Goal: Transaction & Acquisition: Purchase product/service

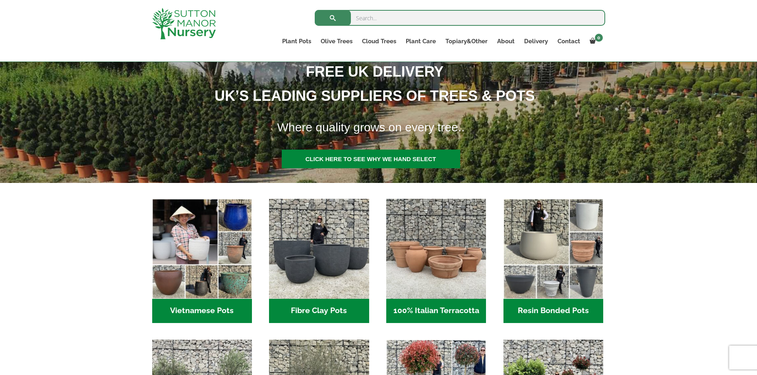
scroll to position [159, 0]
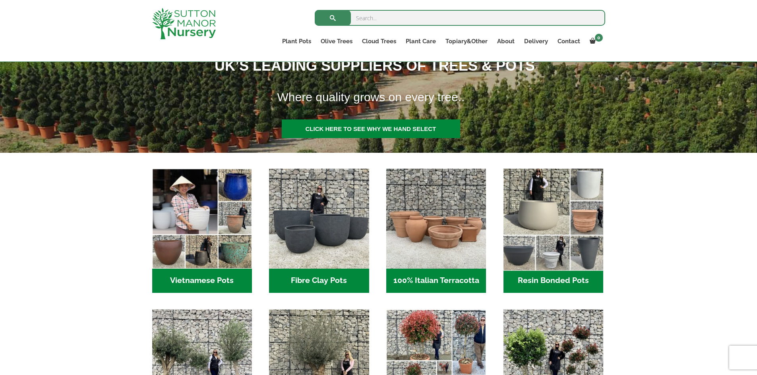
click at [542, 196] on img "Visit product category Resin Bonded Pots" at bounding box center [552, 218] width 105 height 105
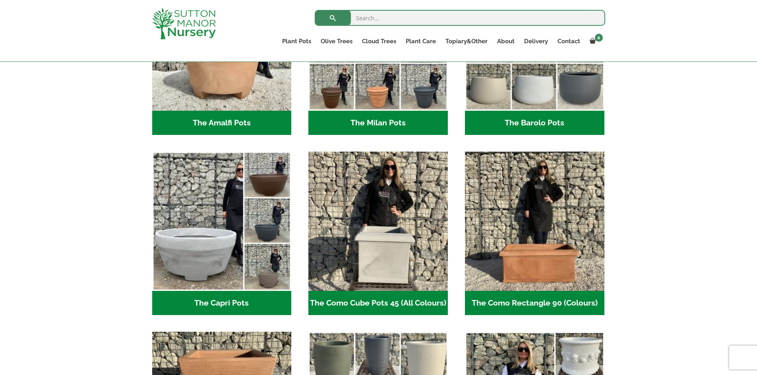
scroll to position [184, 0]
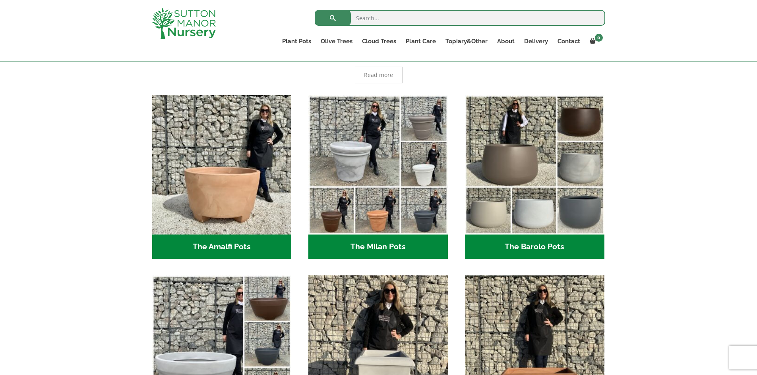
click at [387, 17] on input "search" at bounding box center [460, 18] width 290 height 16
type input "white round pots"
click at [315, 10] on button "submit" at bounding box center [333, 18] width 36 height 16
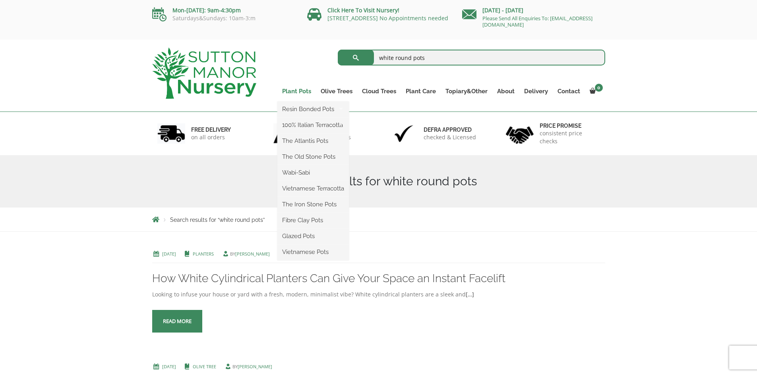
click at [305, 89] on link "Plant Pots" at bounding box center [296, 91] width 39 height 11
click at [301, 102] on ul "Resin Bonded Pots The Amalfi Pots The Milan Pots The Capri Pots The Brunello Po…" at bounding box center [312, 181] width 71 height 159
click at [303, 110] on link "Resin Bonded Pots" at bounding box center [312, 109] width 71 height 12
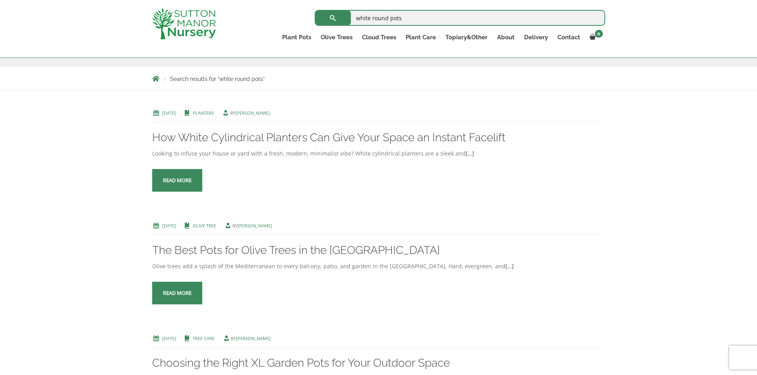
scroll to position [40, 0]
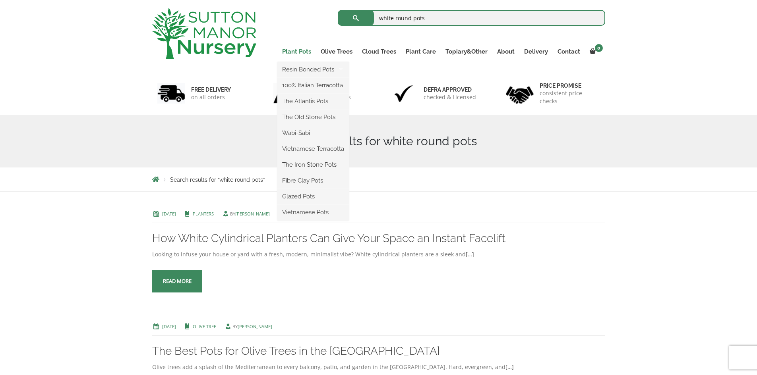
click at [299, 47] on link "Plant Pots" at bounding box center [296, 51] width 39 height 11
click at [307, 87] on link "100% Italian Terracotta" at bounding box center [312, 85] width 71 height 12
click at [295, 62] on ul "Resin Bonded Pots The Amalfi Pots The Milan Pots The Capri Pots The Brunello Po…" at bounding box center [312, 141] width 71 height 159
click at [302, 101] on link "The Atlantis Pots" at bounding box center [312, 101] width 71 height 12
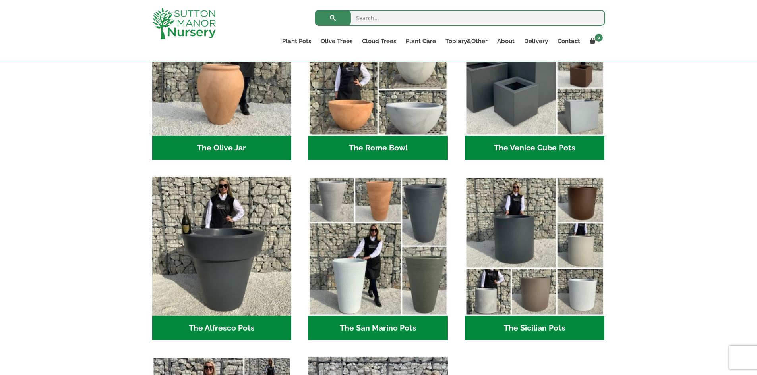
scroll to position [913, 0]
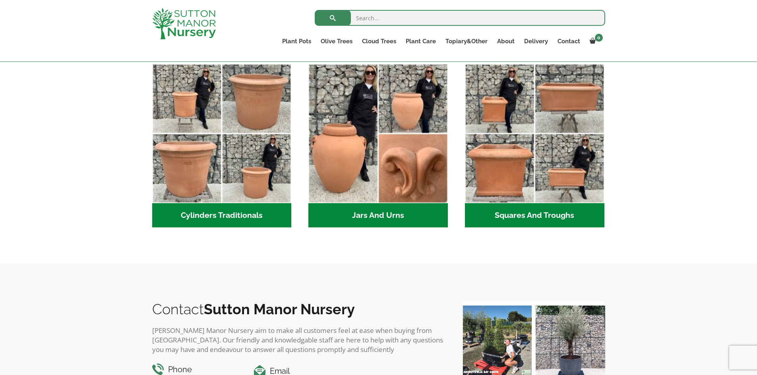
scroll to position [318, 0]
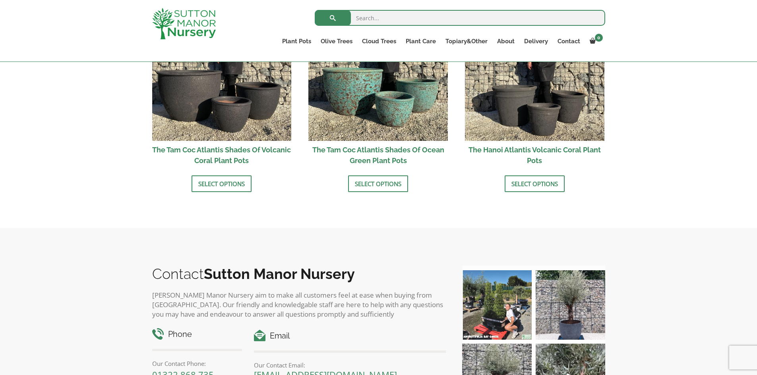
scroll to position [755, 0]
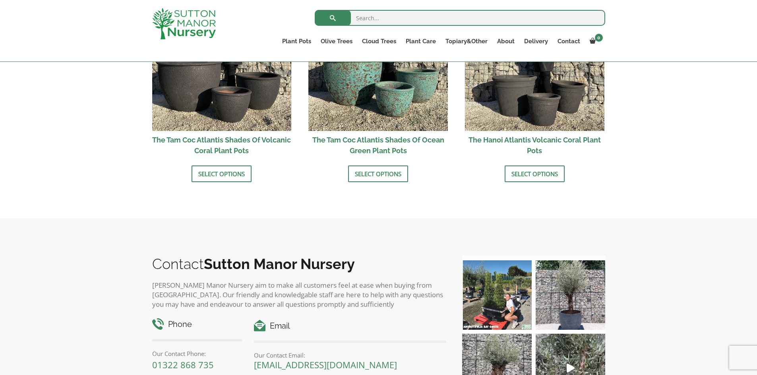
drag, startPoint x: 44, startPoint y: 11, endPoint x: 48, endPoint y: 21, distance: 10.7
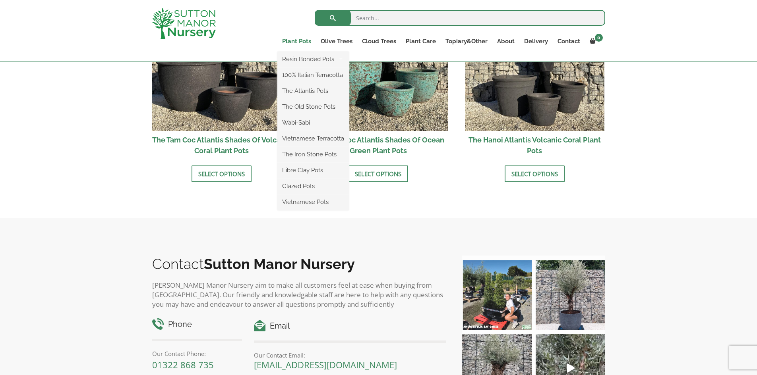
drag, startPoint x: 48, startPoint y: 21, endPoint x: 294, endPoint y: 42, distance: 246.8
click at [294, 42] on link "Plant Pots" at bounding box center [296, 41] width 39 height 11
click at [291, 106] on link "The Old Stone Pots" at bounding box center [312, 107] width 71 height 12
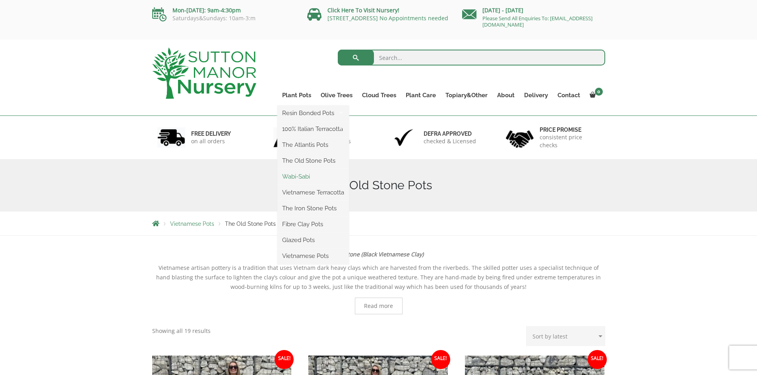
click at [298, 178] on link "Wabi-Sabi" at bounding box center [312, 177] width 71 height 12
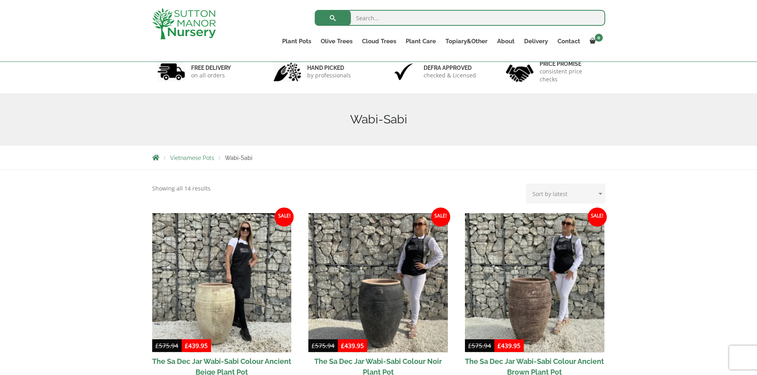
scroll to position [40, 0]
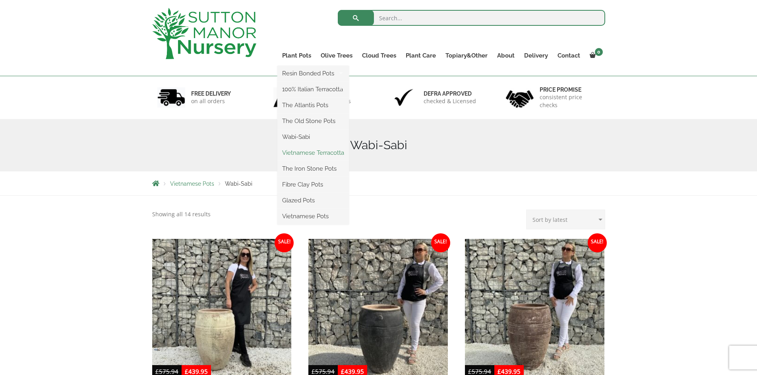
click at [297, 153] on link "Vietnamese Terracotta" at bounding box center [312, 153] width 71 height 12
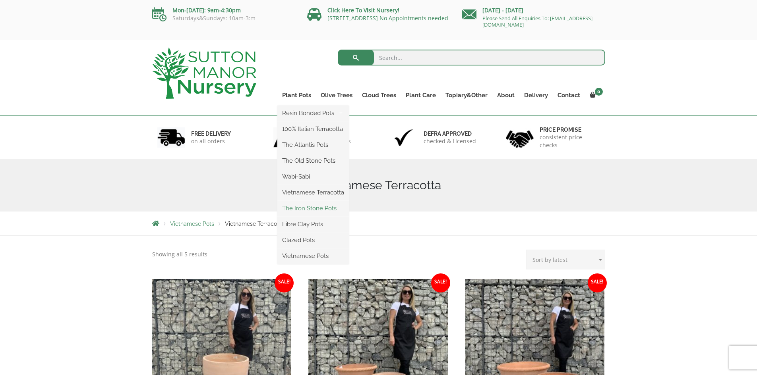
click at [289, 206] on link "The Iron Stone Pots" at bounding box center [312, 209] width 71 height 12
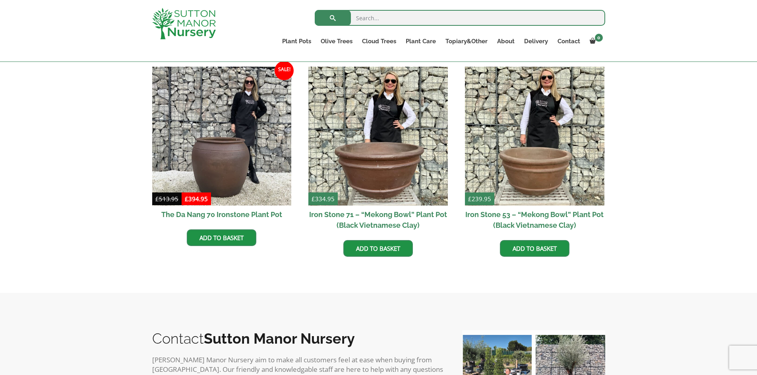
scroll to position [318, 0]
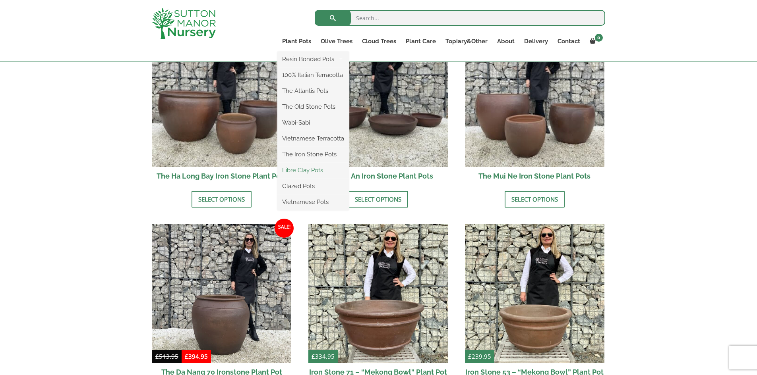
click at [291, 170] on link "Fibre Clay Pots" at bounding box center [312, 170] width 71 height 12
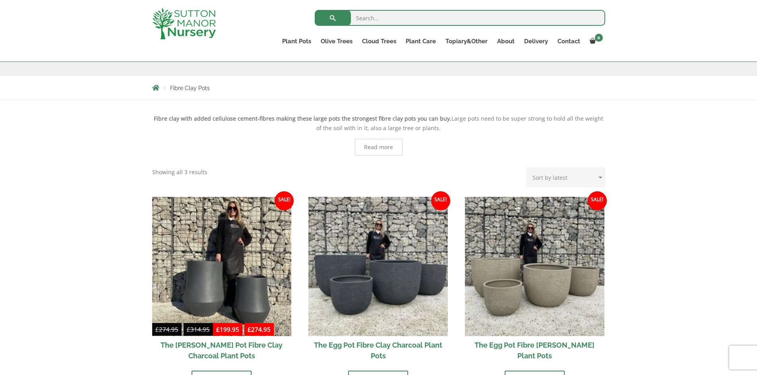
scroll to position [119, 0]
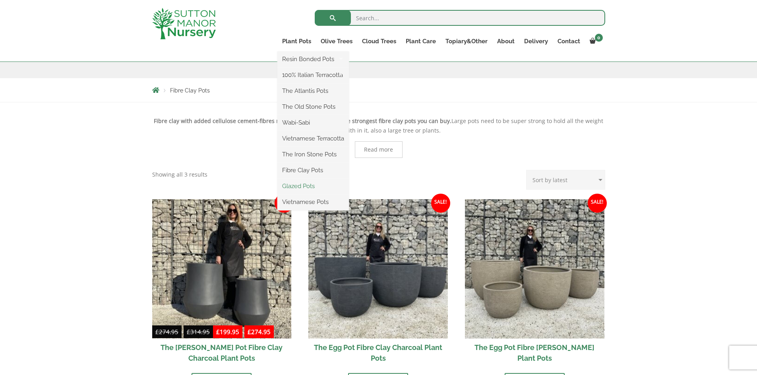
click at [295, 185] on link "Glazed Pots" at bounding box center [312, 186] width 71 height 12
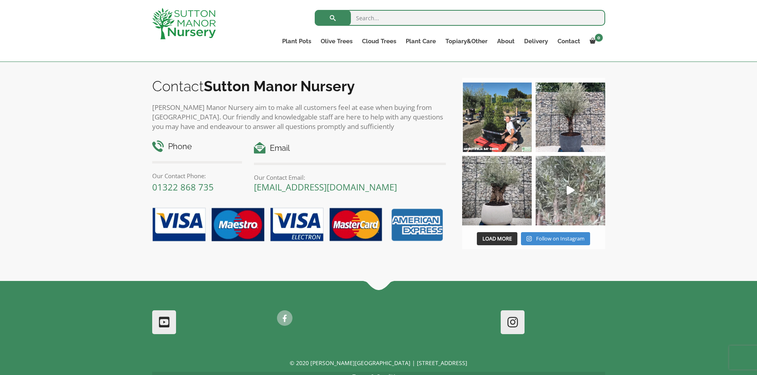
scroll to position [1115, 0]
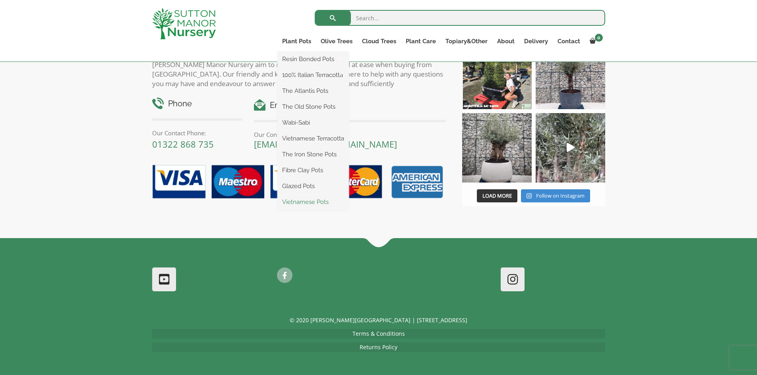
click at [295, 206] on link "Vietnamese Pots" at bounding box center [312, 202] width 71 height 12
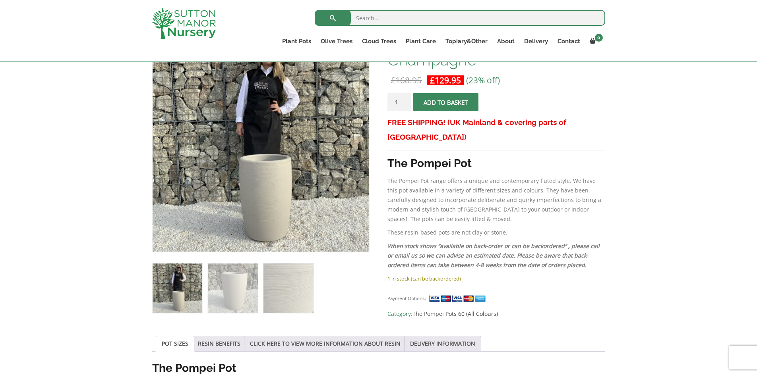
scroll to position [159, 0]
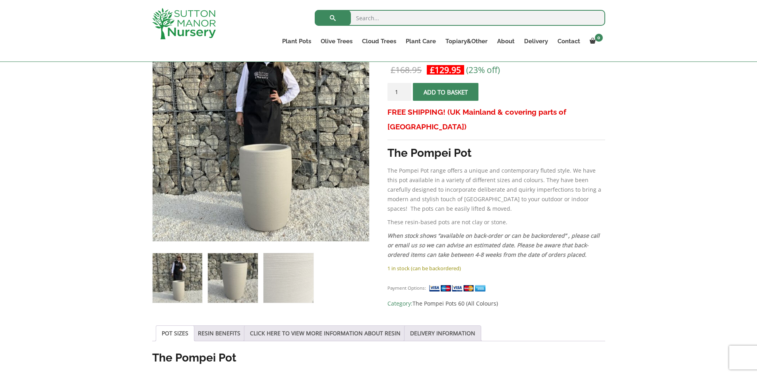
click at [232, 267] on img at bounding box center [233, 278] width 50 height 50
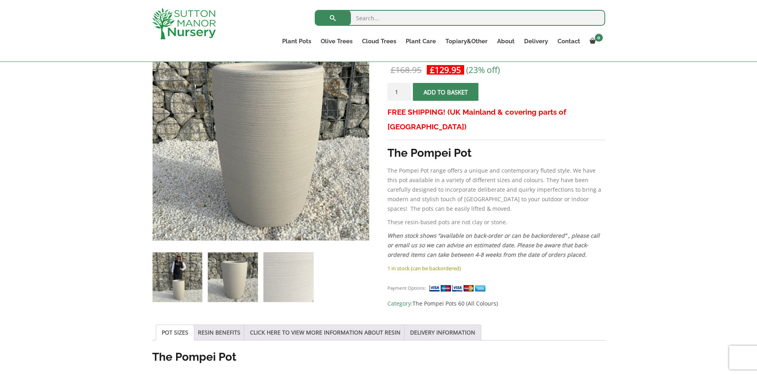
click at [176, 281] on img at bounding box center [177, 278] width 50 height 50
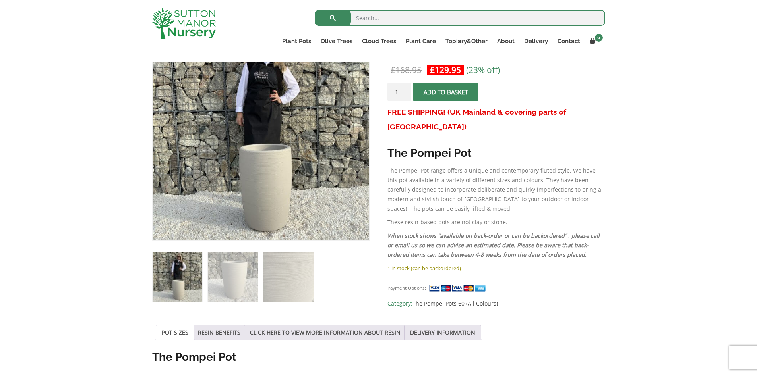
click at [397, 92] on input "1" at bounding box center [399, 92] width 24 height 18
click at [404, 95] on input "1" at bounding box center [399, 92] width 24 height 18
type input "2"
click at [405, 89] on input "2" at bounding box center [399, 92] width 24 height 18
